Goal: Task Accomplishment & Management: Manage account settings

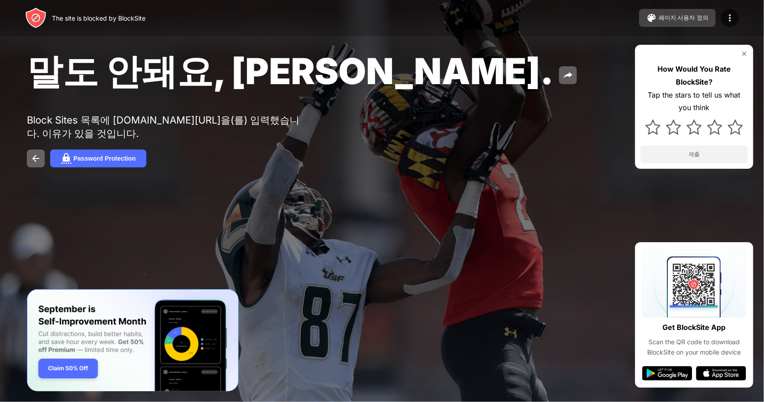
click at [696, 13] on button "페이지 사용자 정의" at bounding box center [677, 18] width 77 height 18
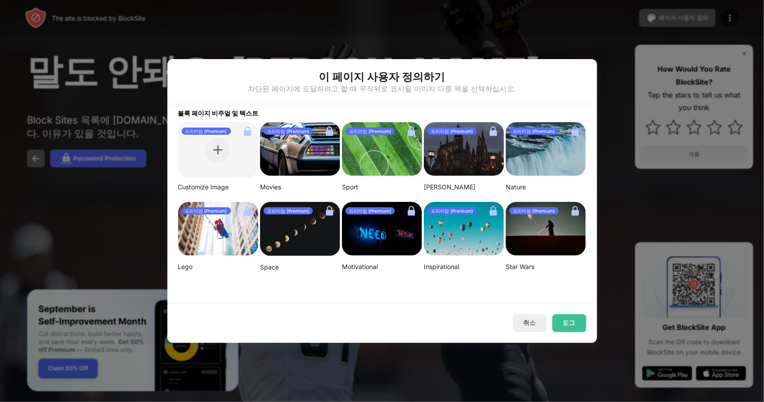
drag, startPoint x: 533, startPoint y: 317, endPoint x: 552, endPoint y: 298, distance: 27.5
click at [533, 317] on button "취소" at bounding box center [530, 323] width 34 height 18
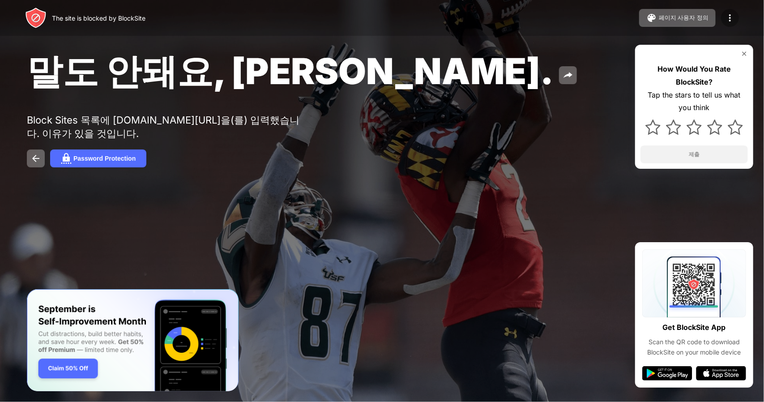
click at [730, 26] on div at bounding box center [730, 18] width 18 height 18
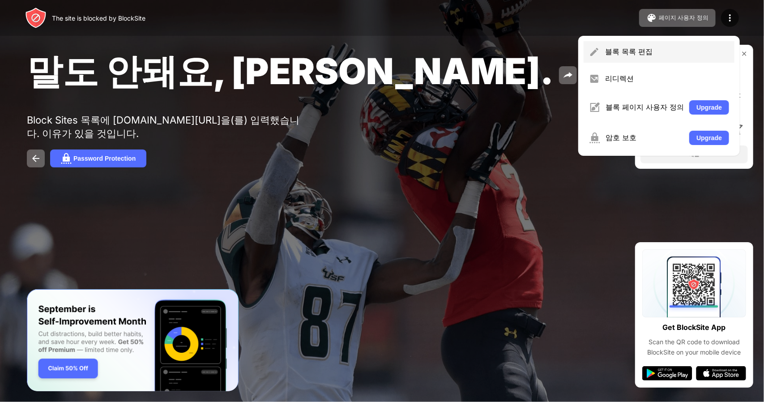
click at [681, 58] on div "블록 목록 편집" at bounding box center [659, 51] width 151 height 21
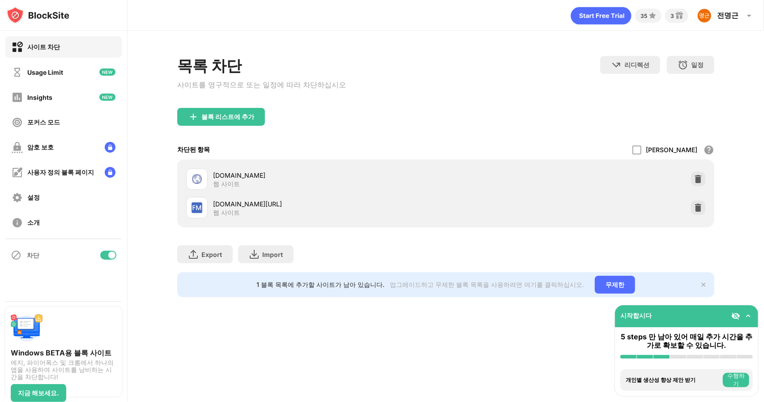
click at [705, 213] on div at bounding box center [698, 208] width 14 height 14
